Goal: Task Accomplishment & Management: Use online tool/utility

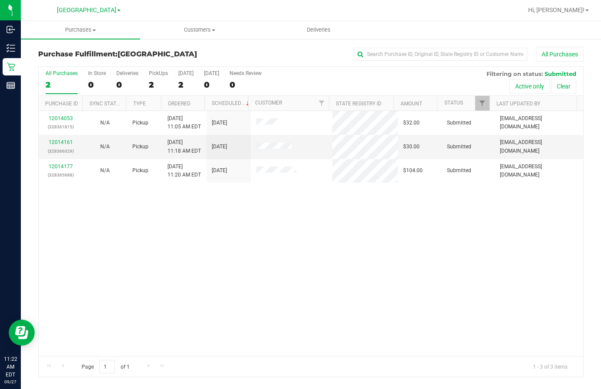
click at [149, 252] on div "12014053 (328361815) N/A Pickup [DATE] 11:05 AM EDT 9/27/2025 $32.00 Submitted …" at bounding box center [311, 233] width 545 height 245
click at [417, 333] on div "12014161 (328366029) N/A Pickup [DATE] 11:18 AM EDT 9/27/2025 $30.00 Submitted …" at bounding box center [311, 233] width 545 height 245
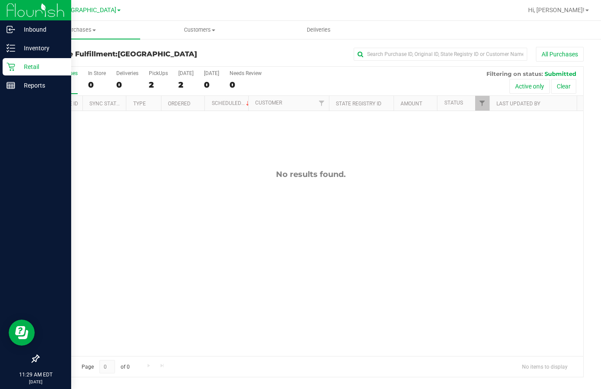
click at [41, 72] on div "Retail" at bounding box center [37, 66] width 69 height 17
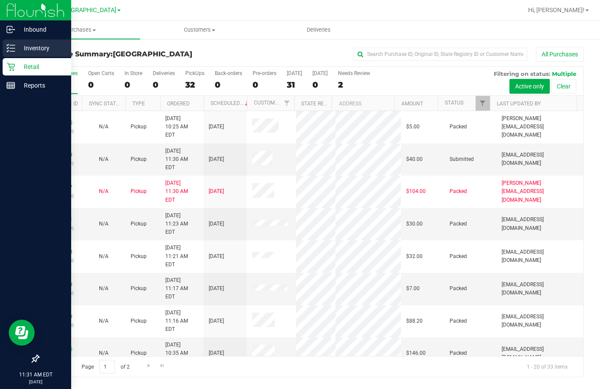
click at [45, 52] on p "Inventory" at bounding box center [41, 48] width 52 height 10
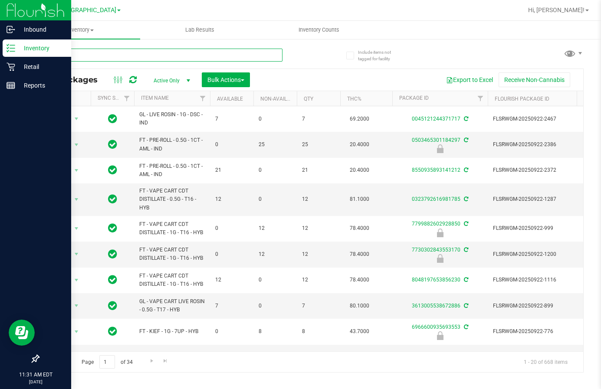
click at [152, 58] on input "text" at bounding box center [160, 55] width 244 height 13
type input "7775661440068047"
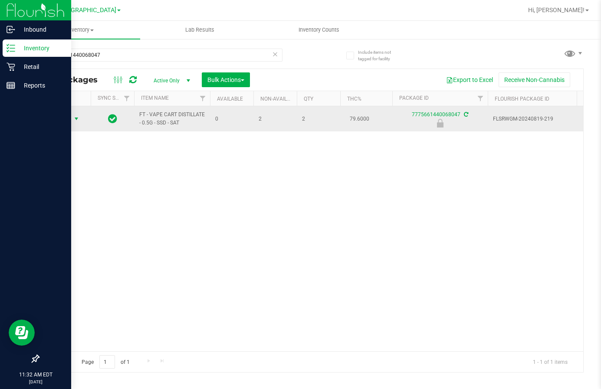
click at [69, 121] on span "Action" at bounding box center [58, 119] width 23 height 12
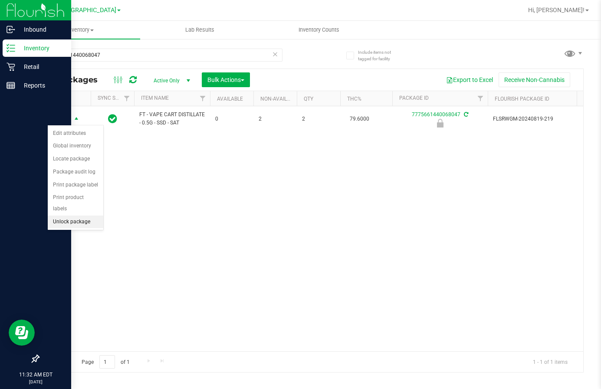
click at [84, 216] on li "Unlock package" at bounding box center [76, 222] width 56 height 13
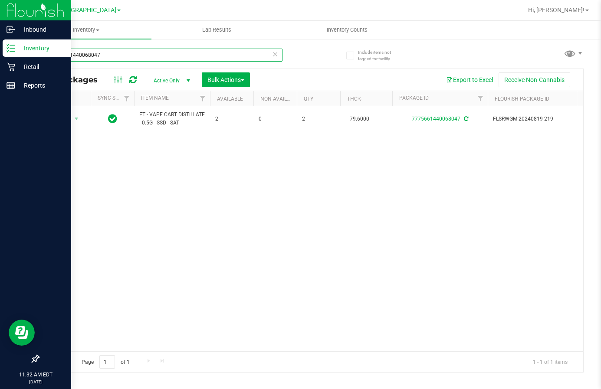
drag, startPoint x: 125, startPoint y: 49, endPoint x: 22, endPoint y: 67, distance: 104.4
click at [22, 67] on div "Include items not tagged for facility 7775661440068047 All Packages Active Only…" at bounding box center [311, 170] width 580 height 265
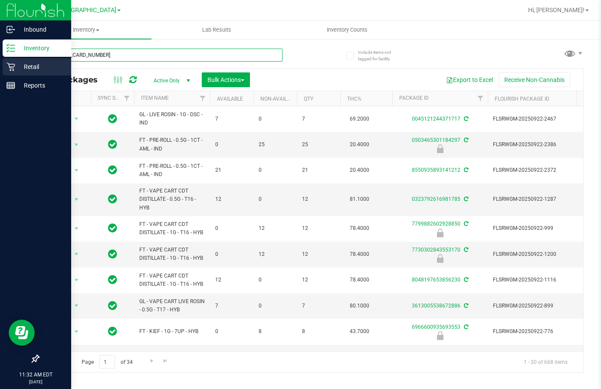
type input "[CREDIT_CARD_NUMBER]"
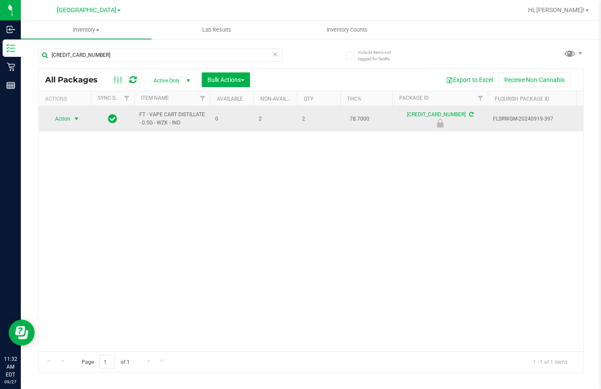
click at [74, 118] on span "select" at bounding box center [76, 118] width 7 height 7
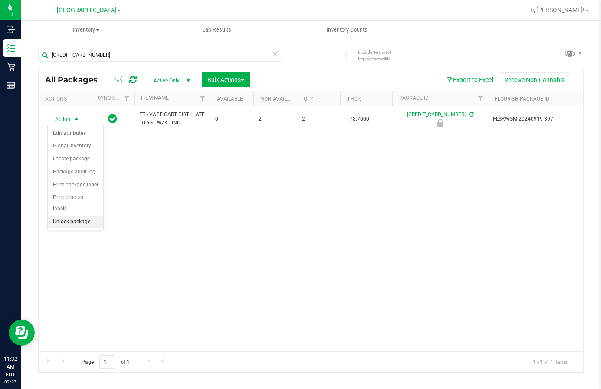
click at [86, 216] on li "Unlock package" at bounding box center [76, 222] width 56 height 13
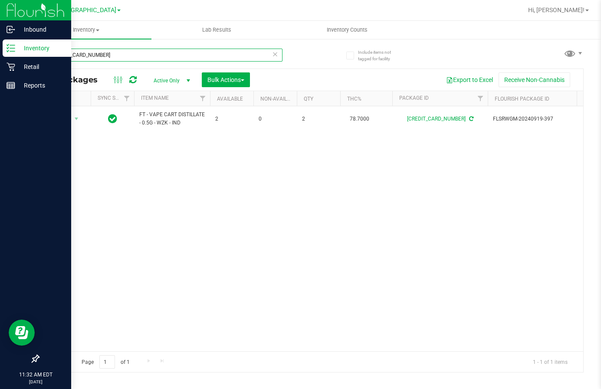
drag, startPoint x: 122, startPoint y: 57, endPoint x: 1, endPoint y: 56, distance: 121.1
click at [1, 56] on div "Inbound Inventory Retail Reports 11:32 AM EDT [DATE] 09/27 Lakeland [PERSON_NAM…" at bounding box center [300, 194] width 601 height 389
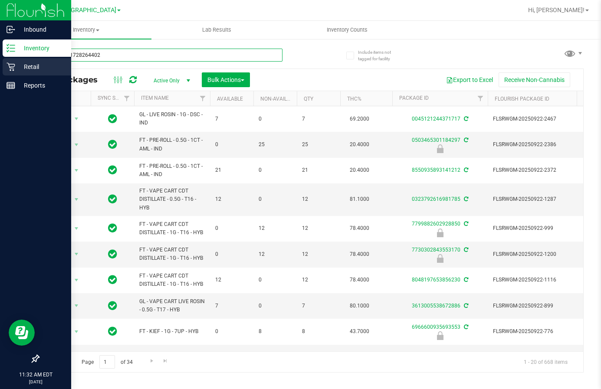
type input "4662121728264402"
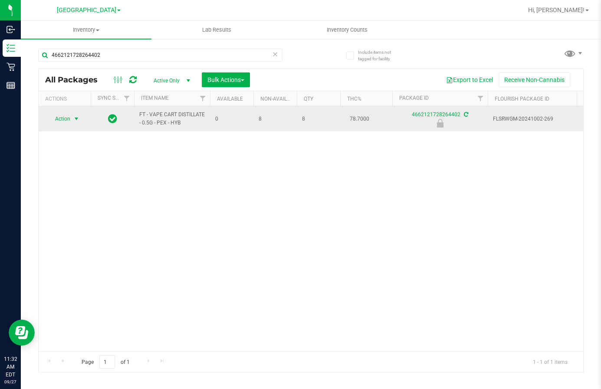
click at [53, 122] on span "Action" at bounding box center [58, 119] width 23 height 12
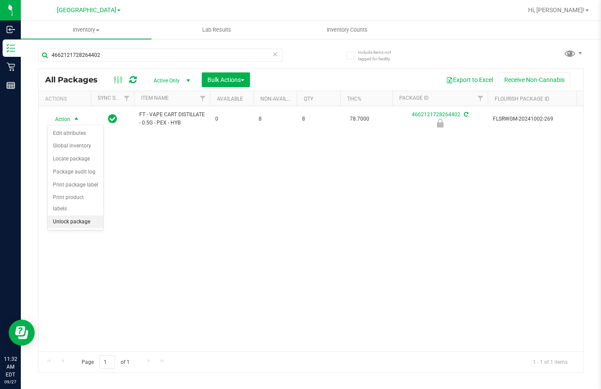
click at [91, 216] on li "Unlock package" at bounding box center [76, 222] width 56 height 13
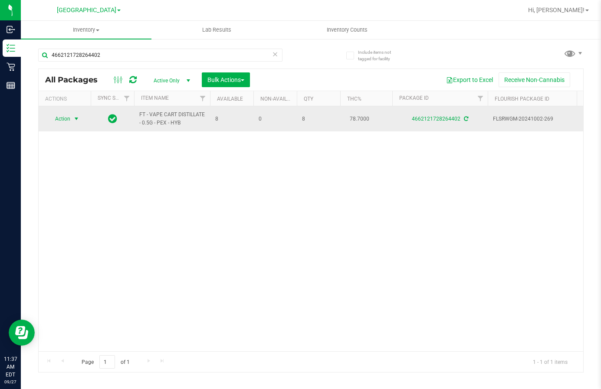
click at [73, 121] on span "select" at bounding box center [76, 118] width 7 height 7
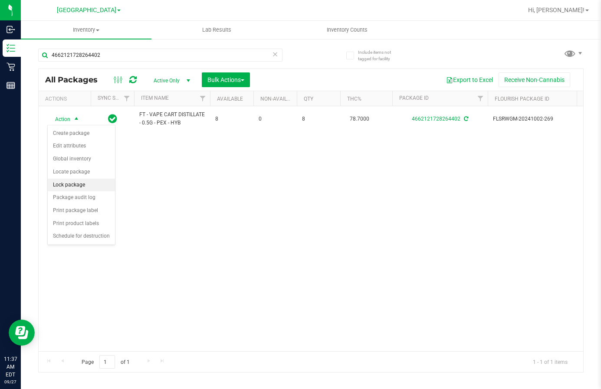
click at [90, 183] on li "Lock package" at bounding box center [81, 185] width 67 height 13
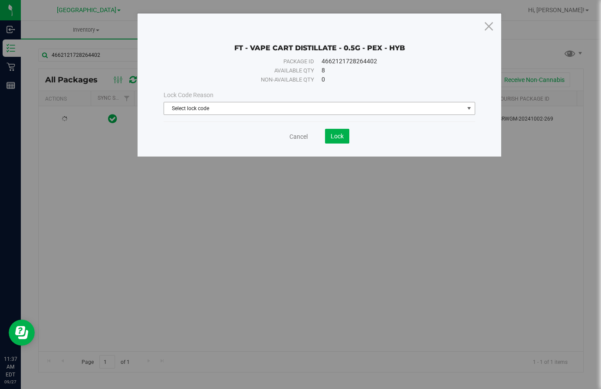
click at [258, 109] on span "Select lock code" at bounding box center [314, 108] width 300 height 12
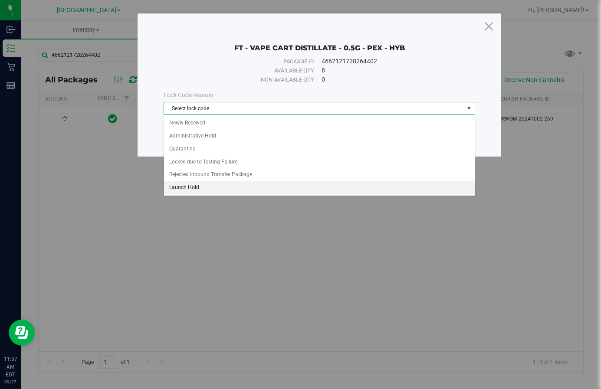
click at [232, 190] on li "Launch Hold" at bounding box center [319, 187] width 311 height 13
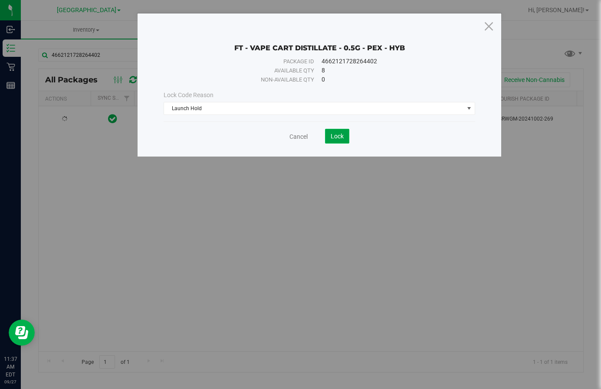
click at [334, 140] on button "Lock" at bounding box center [337, 136] width 24 height 15
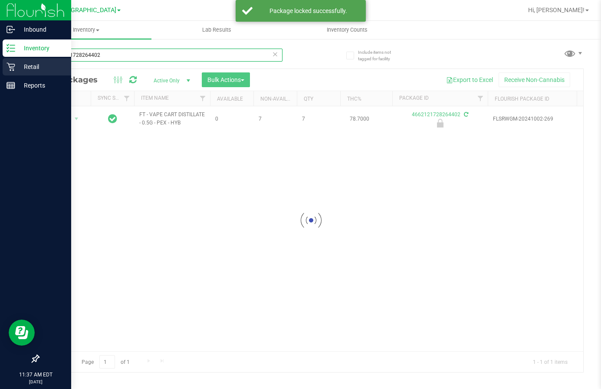
drag, startPoint x: 138, startPoint y: 58, endPoint x: 14, endPoint y: 64, distance: 123.8
click at [14, 64] on div "Inbound Inventory Retail Reports 11:37 AM EDT [DATE] 09/27 Lakeland [PERSON_NAM…" at bounding box center [300, 194] width 601 height 389
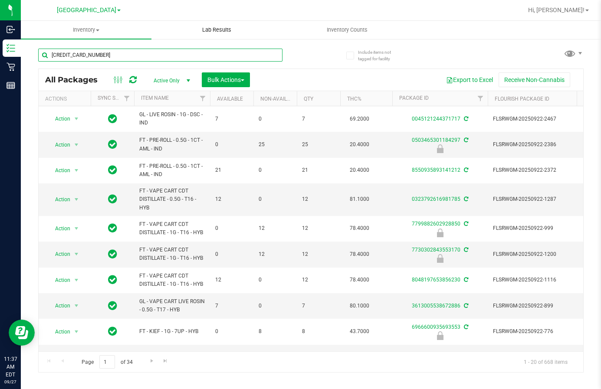
type input "[CREDIT_CARD_NUMBER]"
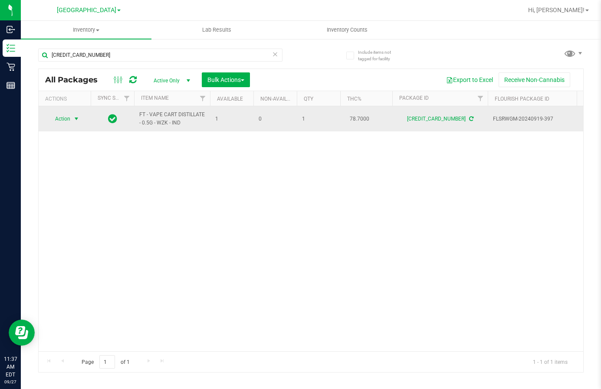
click at [62, 120] on span "Action" at bounding box center [58, 119] width 23 height 12
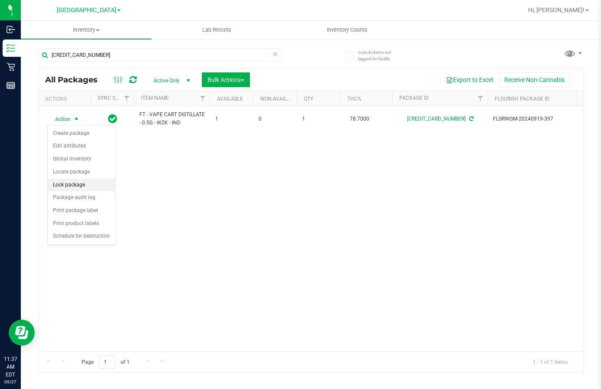
click at [86, 189] on li "Lock package" at bounding box center [81, 185] width 67 height 13
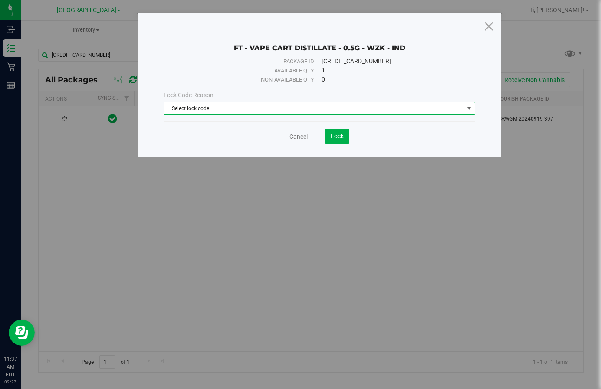
click at [279, 110] on span "Select lock code" at bounding box center [314, 108] width 300 height 12
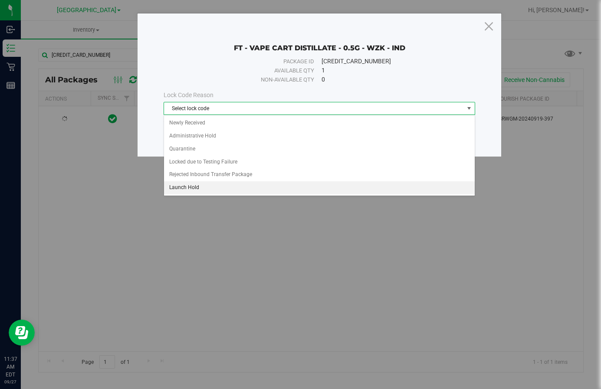
click at [255, 186] on li "Launch Hold" at bounding box center [319, 187] width 311 height 13
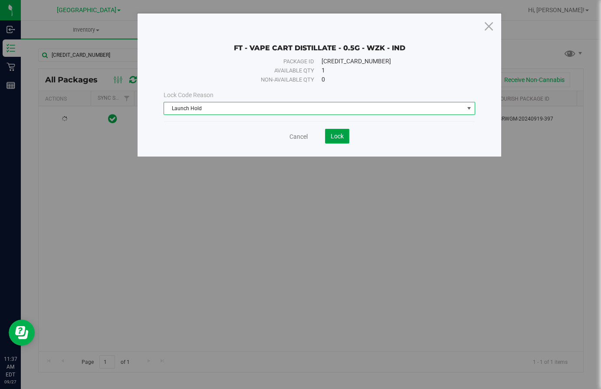
click at [339, 138] on span "Lock" at bounding box center [337, 136] width 13 height 7
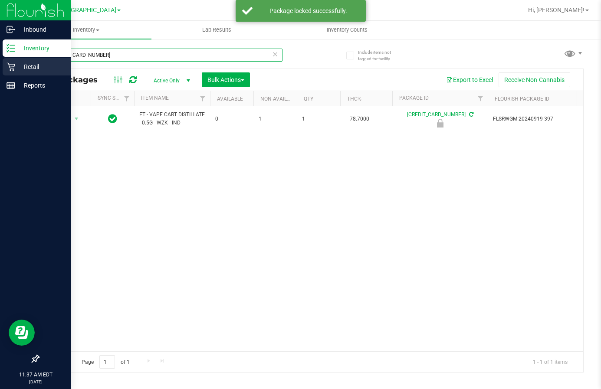
drag, startPoint x: 108, startPoint y: 48, endPoint x: 1, endPoint y: 65, distance: 108.5
click at [1, 65] on div "Inbound Inventory Retail Reports 11:37 AM EDT [DATE] 09/27 Lakeland [PERSON_NAM…" at bounding box center [300, 194] width 601 height 389
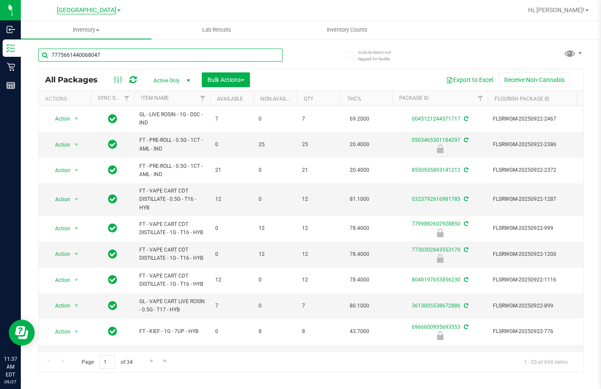
type input "7775661440068047"
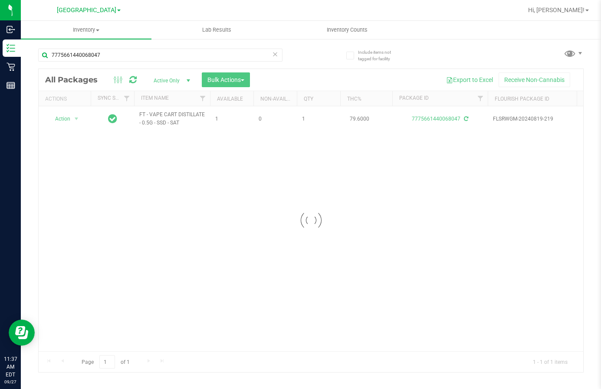
click at [71, 118] on div at bounding box center [311, 220] width 545 height 303
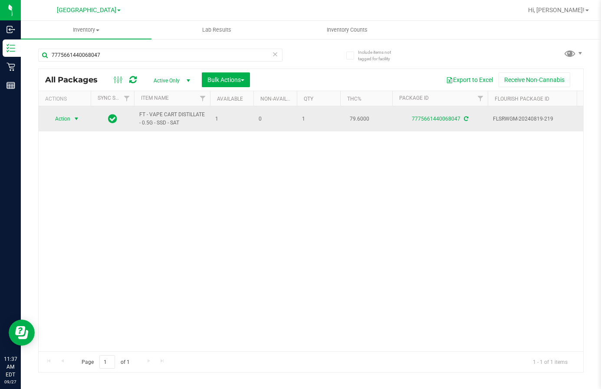
click at [73, 119] on span "select" at bounding box center [76, 118] width 7 height 7
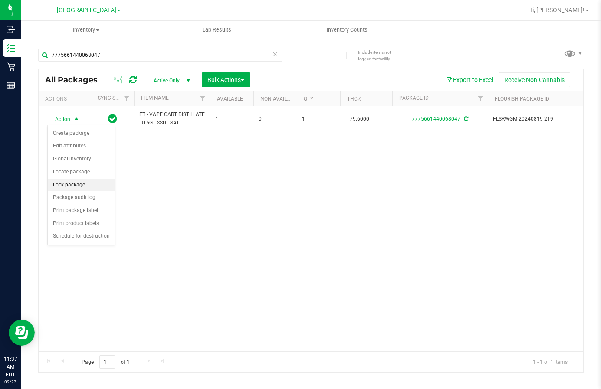
click at [80, 185] on li "Lock package" at bounding box center [81, 185] width 67 height 13
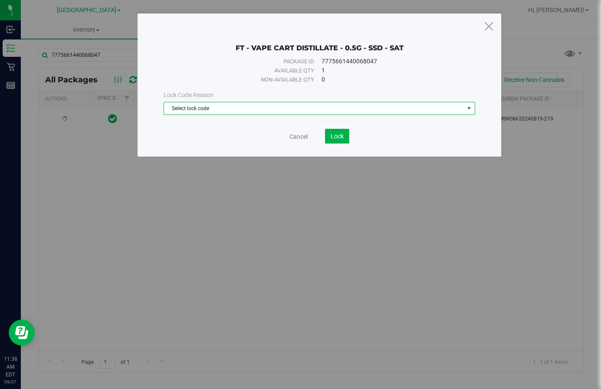
click at [319, 108] on span "Select lock code" at bounding box center [314, 108] width 300 height 12
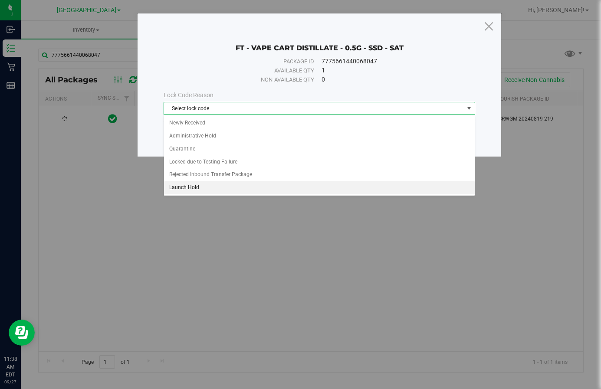
click at [298, 189] on li "Launch Hold" at bounding box center [319, 187] width 311 height 13
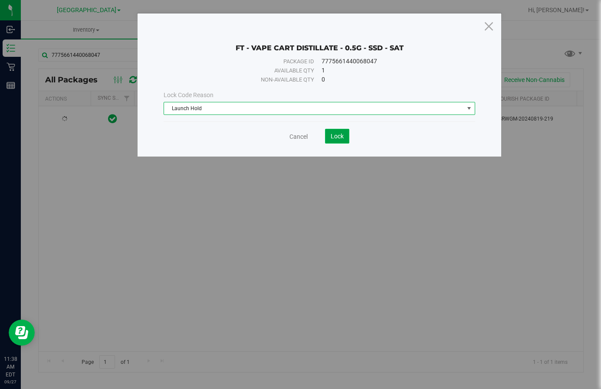
click at [339, 139] on span "Lock" at bounding box center [337, 136] width 13 height 7
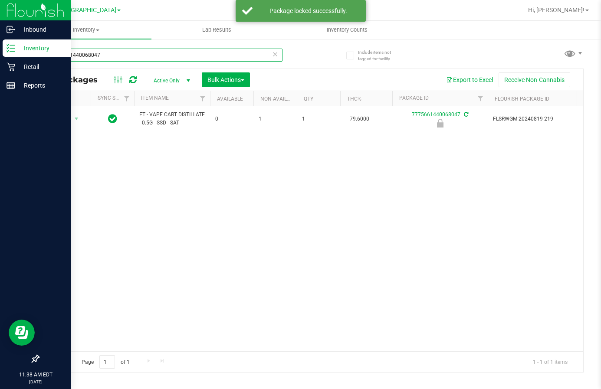
drag, startPoint x: 21, startPoint y: 52, endPoint x: 1, endPoint y: 54, distance: 20.1
click at [1, 54] on div "Inbound Inventory Retail Reports 11:38 AM EDT [DATE] 09/27 Lakeland [PERSON_NAM…" at bounding box center [300, 194] width 601 height 389
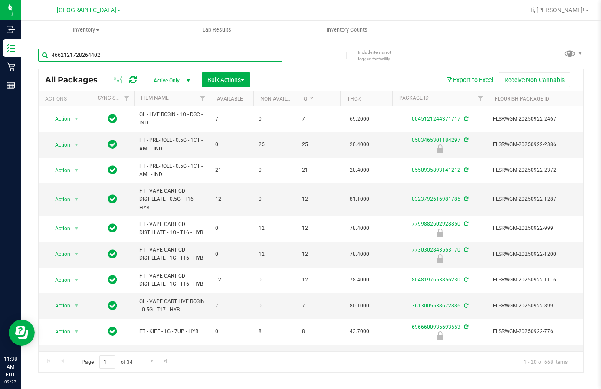
type input "4662121728264402"
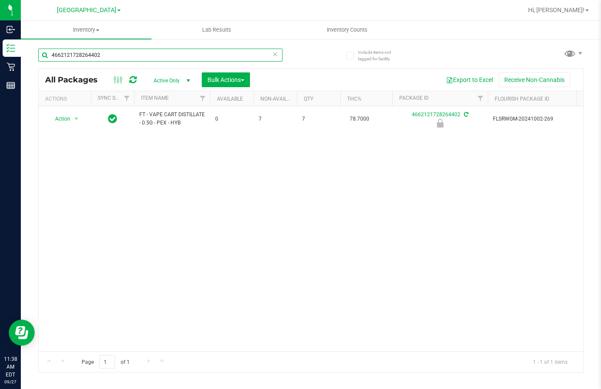
drag, startPoint x: 112, startPoint y: 54, endPoint x: 29, endPoint y: 61, distance: 83.1
click at [29, 61] on div "Include items not tagged for facility 4662121728264402 All Packages Active Only…" at bounding box center [311, 170] width 580 height 265
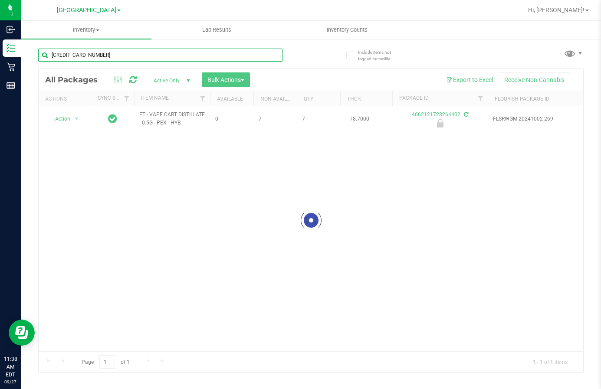
type input "[CREDIT_CARD_NUMBER]"
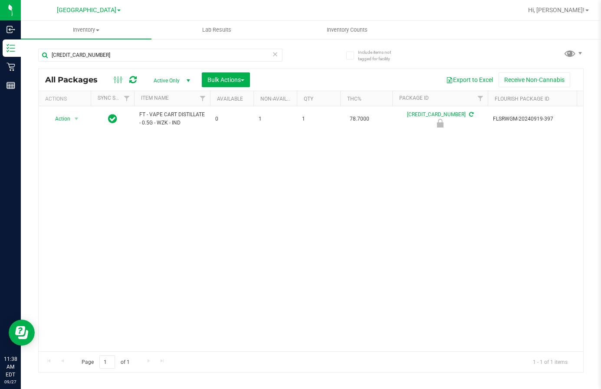
click at [208, 185] on div "Action Action Edit attributes Global inventory Locate package Package audit log…" at bounding box center [311, 228] width 545 height 245
click at [345, 303] on div "Action Action Edit attributes Global inventory Locate package Package audit log…" at bounding box center [311, 228] width 545 height 245
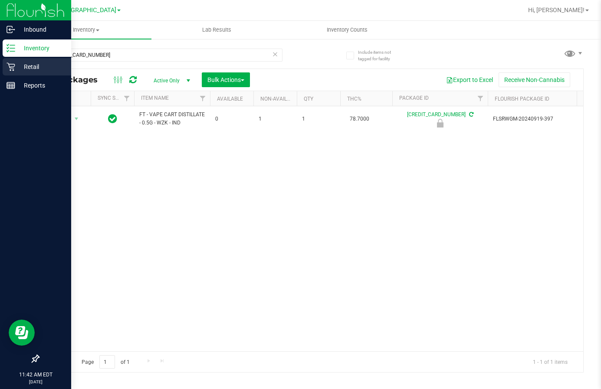
click at [33, 72] on div "Retail" at bounding box center [37, 66] width 69 height 17
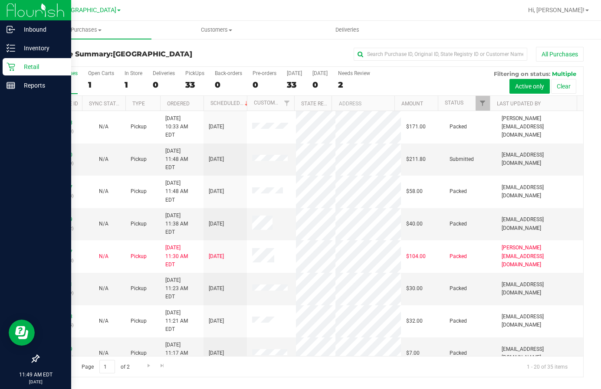
click at [236, 56] on div "All Purchases" at bounding box center [402, 54] width 364 height 15
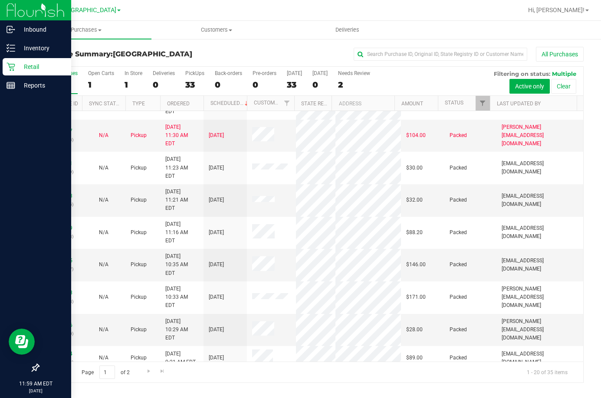
scroll to position [260, 0]
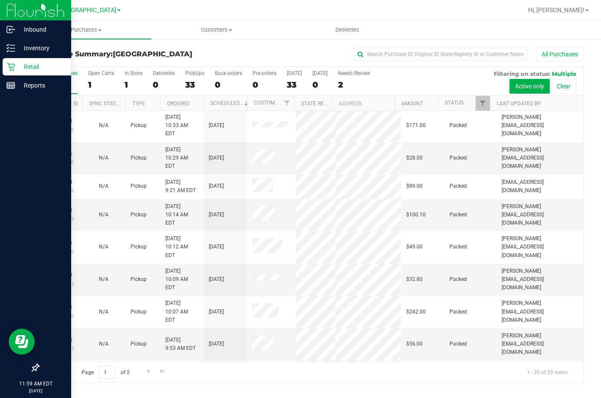
click at [282, 58] on div "All Purchases" at bounding box center [402, 54] width 364 height 15
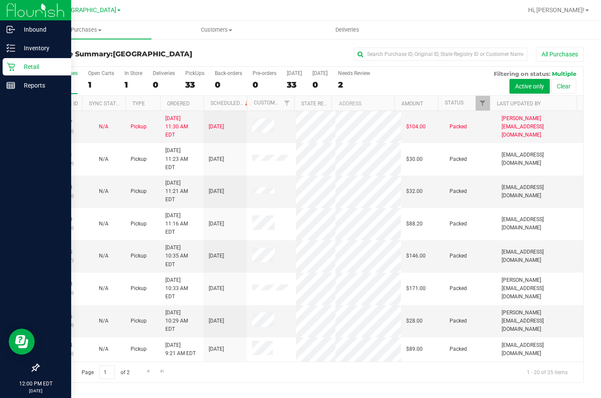
scroll to position [3, 0]
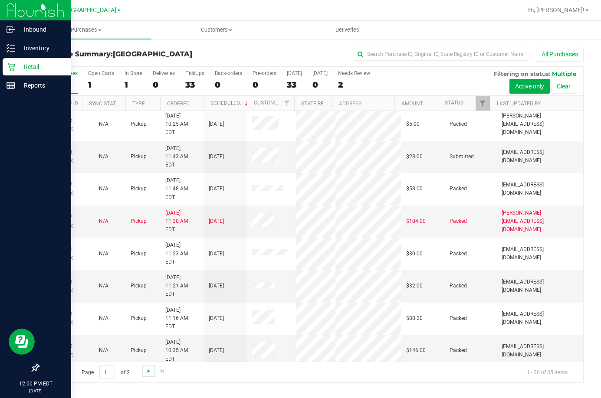
click at [148, 371] on span "Go to the next page" at bounding box center [148, 371] width 7 height 7
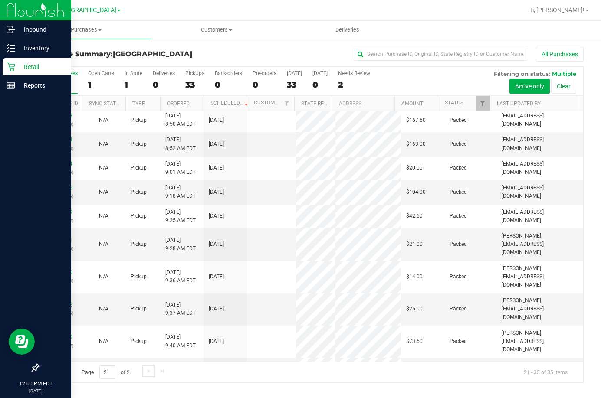
scroll to position [0, 0]
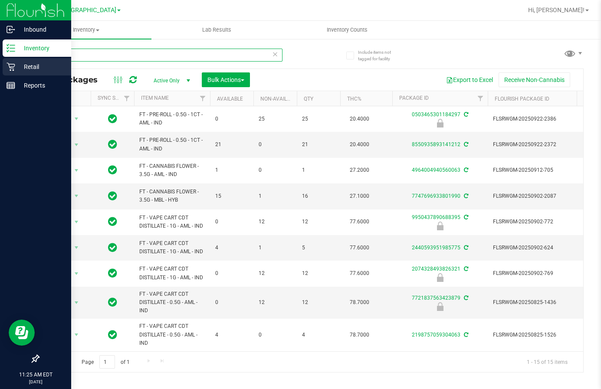
drag, startPoint x: 115, startPoint y: 58, endPoint x: 1, endPoint y: 70, distance: 114.8
click at [1, 70] on div "Inbound Inventory Retail Reports 11:25 AM EDT 09/27/2025 09/27 Lakeland WC Bran…" at bounding box center [300, 194] width 601 height 389
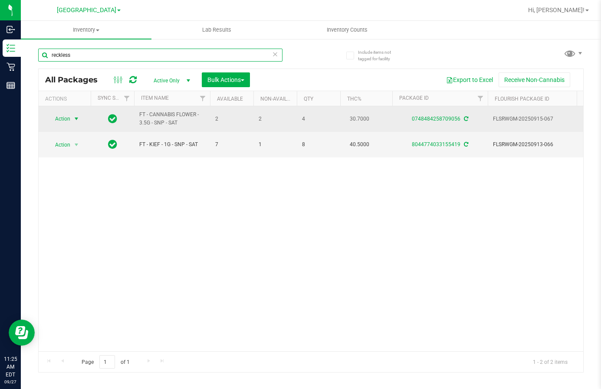
type input "reckless"
click at [59, 120] on span "Action" at bounding box center [58, 119] width 23 height 12
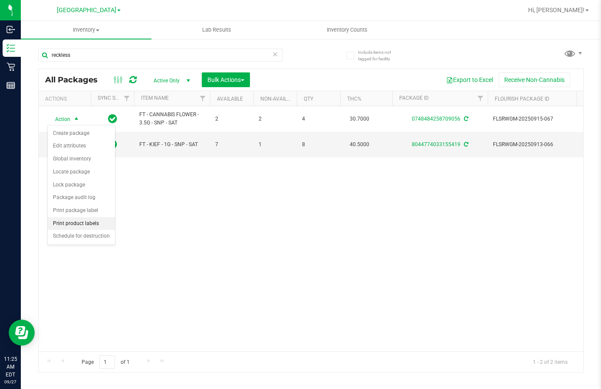
click at [78, 222] on li "Print product labels" at bounding box center [81, 223] width 67 height 13
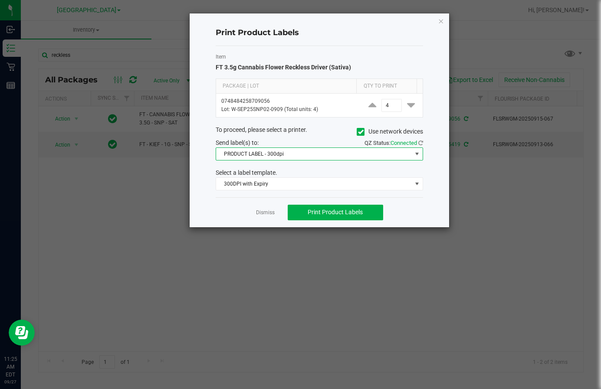
click at [313, 152] on span "PRODUCT LABEL - 300dpi" at bounding box center [314, 154] width 196 height 12
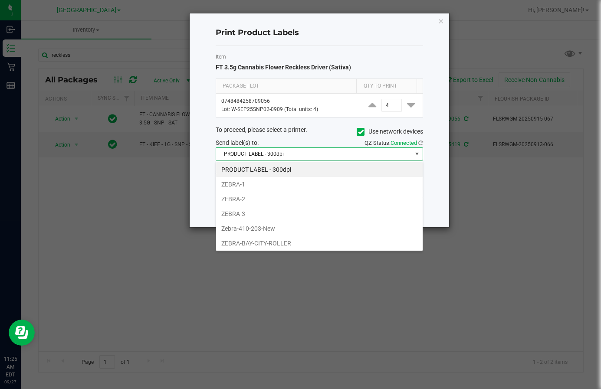
scroll to position [13, 207]
click at [382, 150] on span "PRODUCT LABEL - 300dpi" at bounding box center [314, 154] width 196 height 12
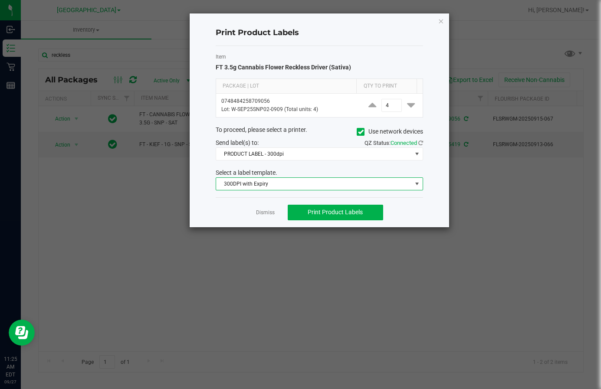
click at [295, 186] on span "300DPI with Expiry" at bounding box center [314, 184] width 196 height 12
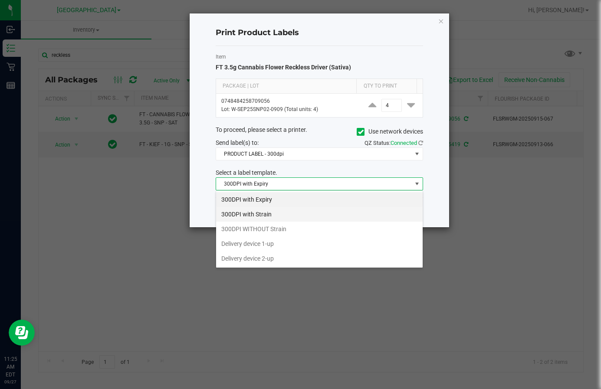
click at [295, 210] on li "300DPI with Strain" at bounding box center [319, 214] width 207 height 15
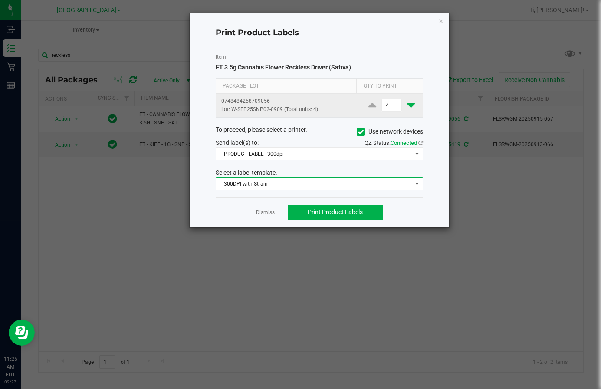
click at [407, 103] on icon at bounding box center [411, 105] width 8 height 11
type input "1"
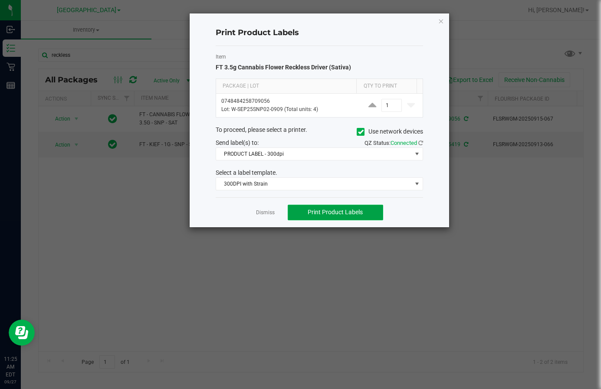
click at [335, 210] on span "Print Product Labels" at bounding box center [335, 212] width 55 height 7
click at [267, 214] on link "Dismiss" at bounding box center [265, 212] width 19 height 7
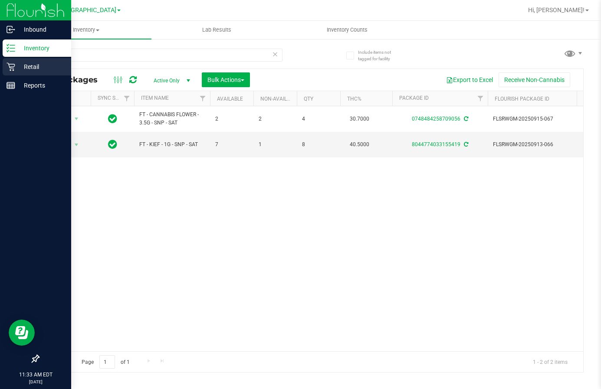
click at [16, 63] on p "Retail" at bounding box center [41, 67] width 52 height 10
